Goal: Information Seeking & Learning: Learn about a topic

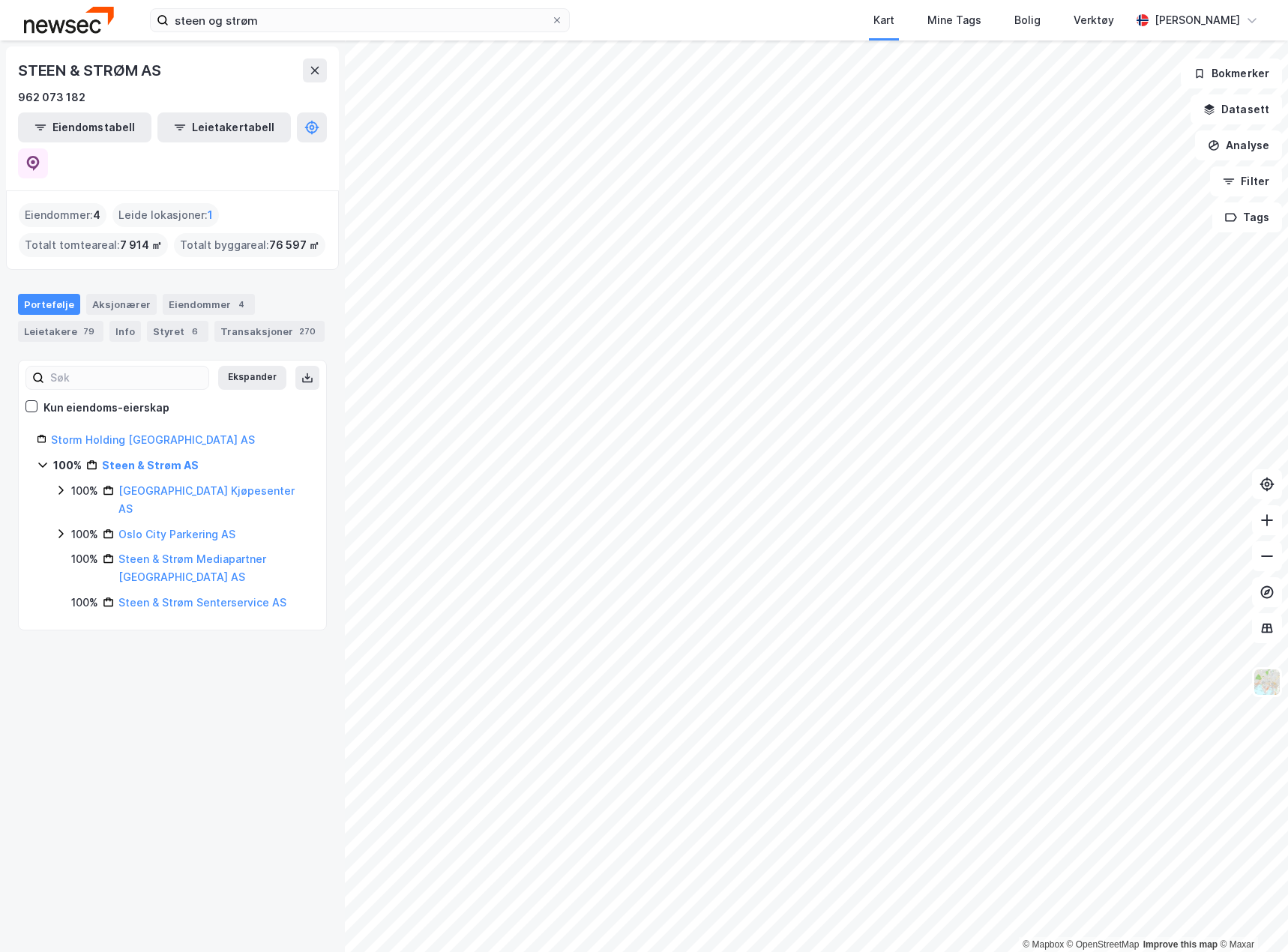
click at [103, 24] on img at bounding box center [68, 20] width 90 height 26
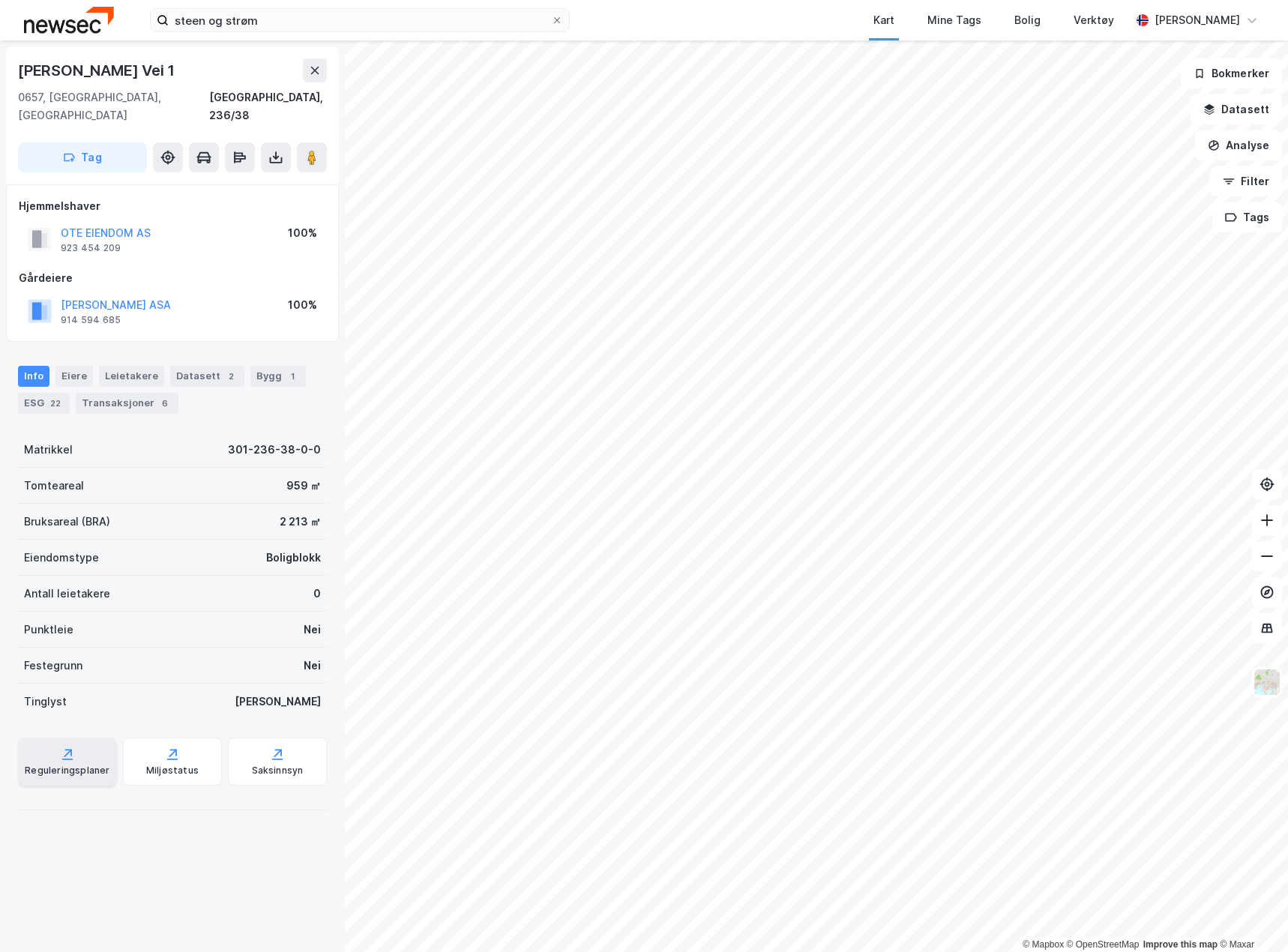
click at [60, 747] on icon at bounding box center [68, 754] width 15 height 15
click at [270, 747] on icon at bounding box center [277, 754] width 15 height 15
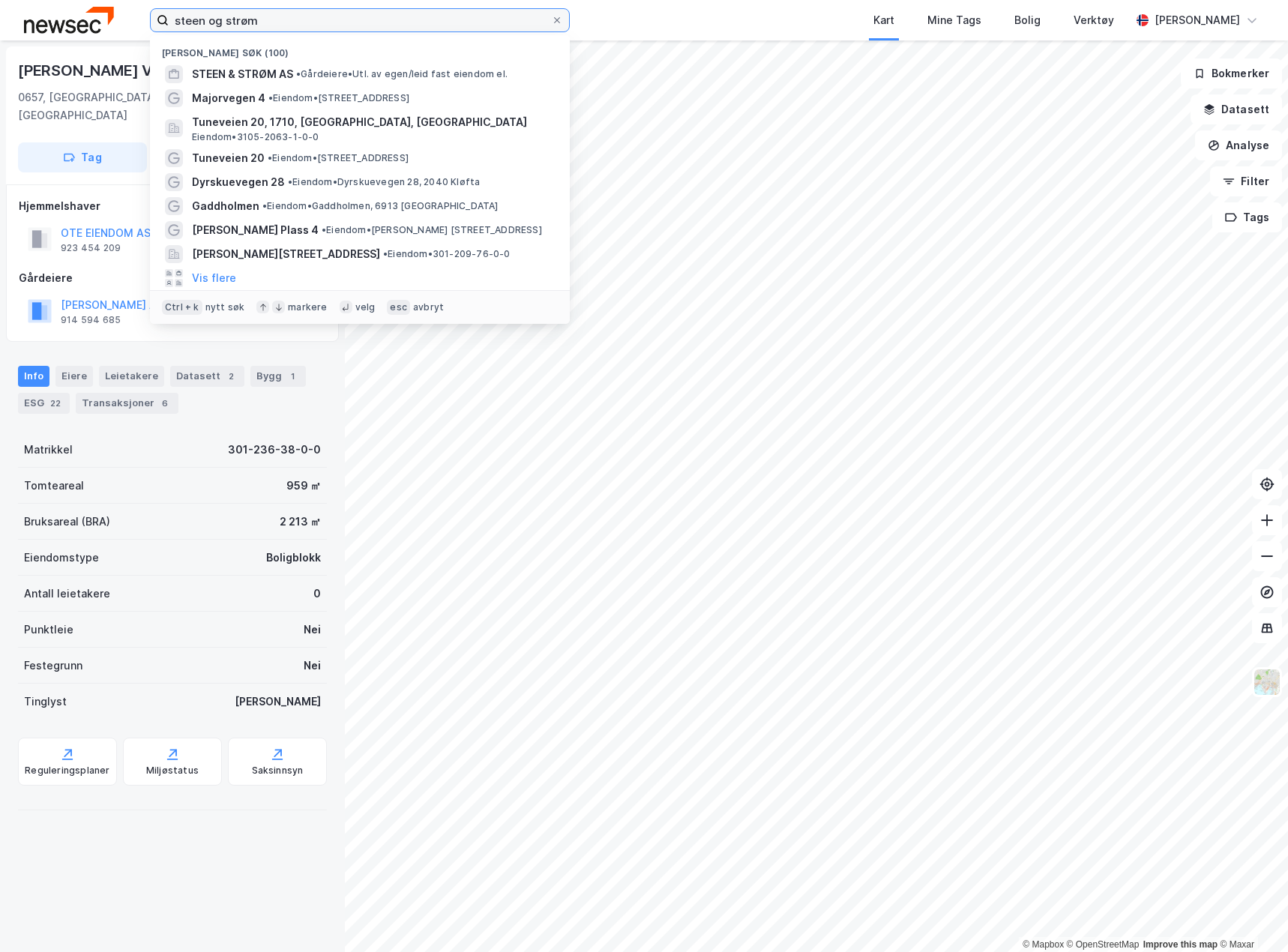
drag, startPoint x: 320, startPoint y: 16, endPoint x: 24, endPoint y: 28, distance: 296.2
click at [24, 28] on div "[PERSON_NAME] og [PERSON_NAME] søk (100) [PERSON_NAME] & STRØM AS • Gårdeiere •…" at bounding box center [644, 20] width 1288 height 41
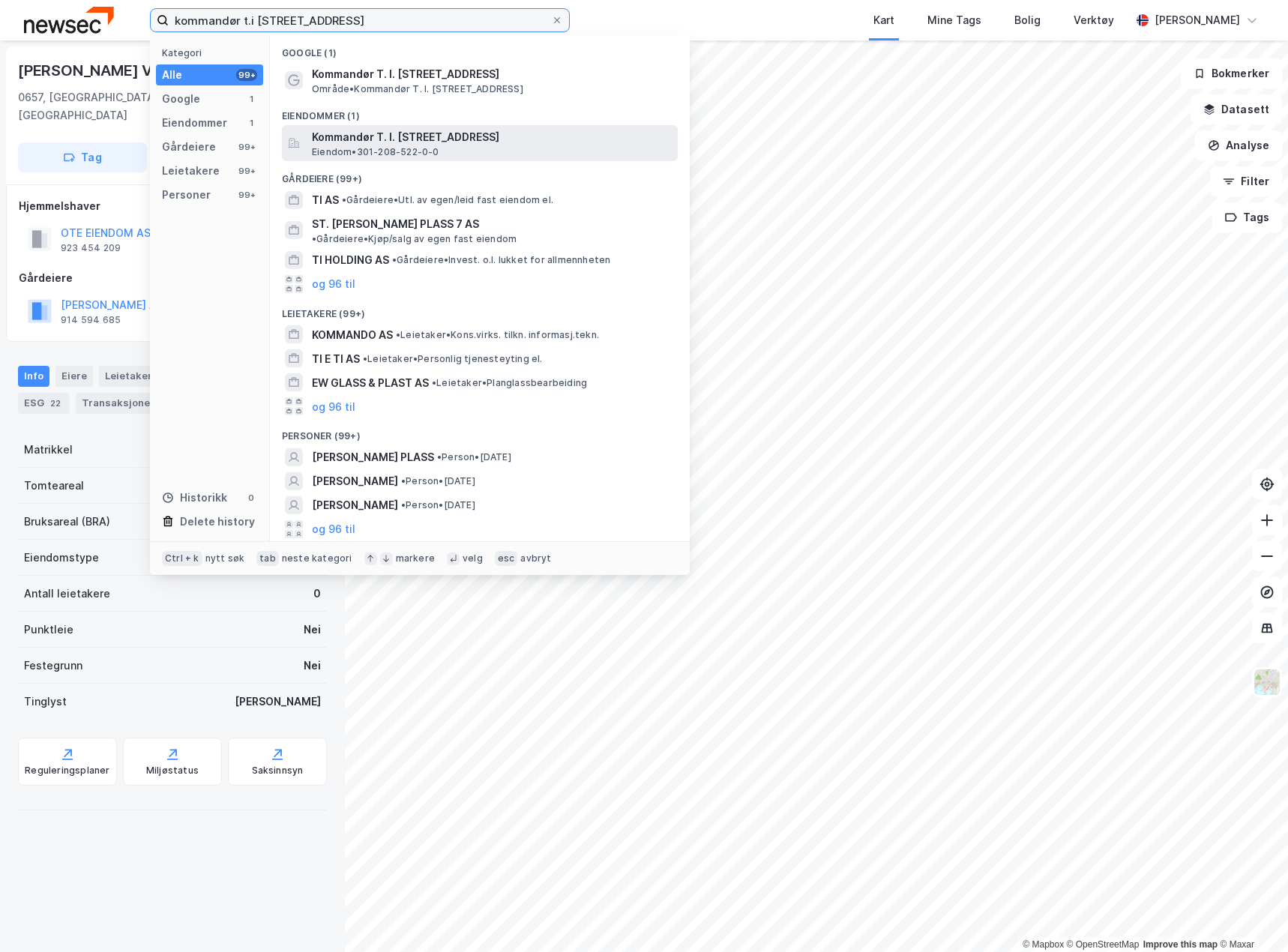
type input "kommandør t.i [STREET_ADDRESS]"
click at [365, 138] on span "Kommandør T. I. [STREET_ADDRESS]" at bounding box center [491, 138] width 360 height 18
